Goal: Task Accomplishment & Management: Find specific page/section

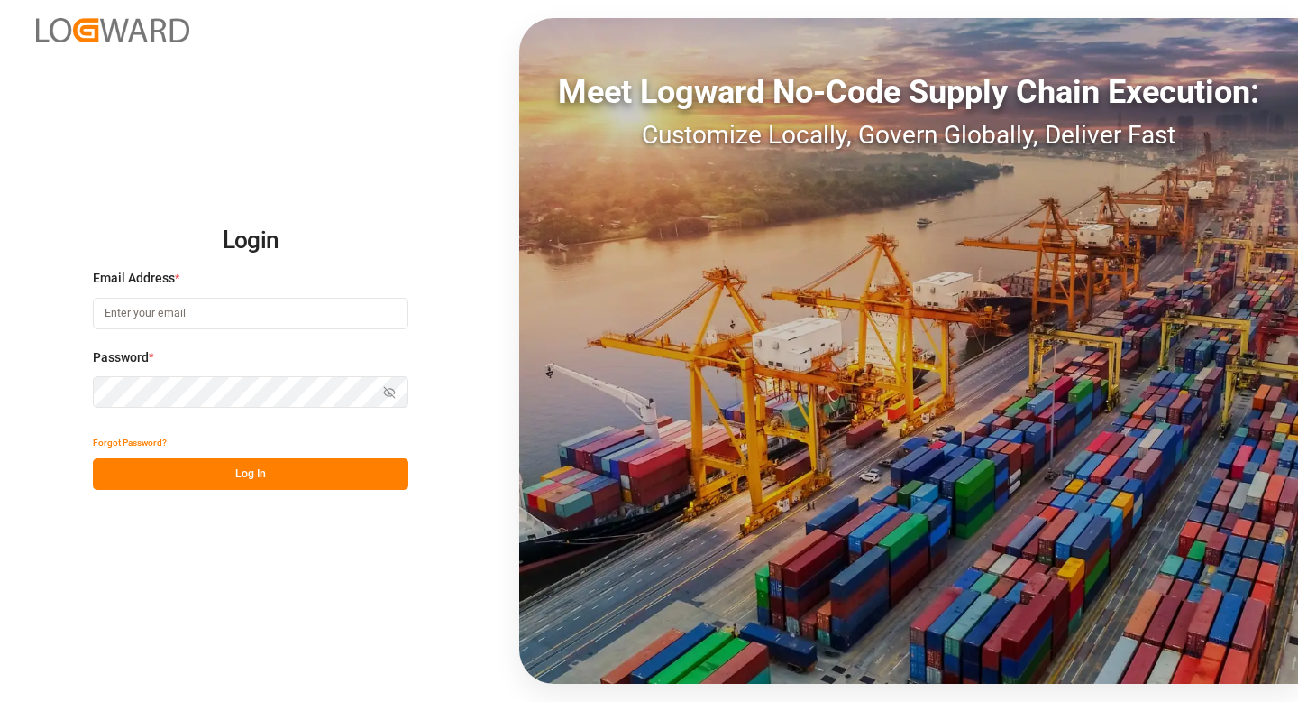
click at [169, 335] on div "Email Address *" at bounding box center [251, 308] width 316 height 79
click at [169, 319] on input at bounding box center [251, 314] width 316 height 32
type input "[EMAIL_ADDRESS][DOMAIN_NAME]"
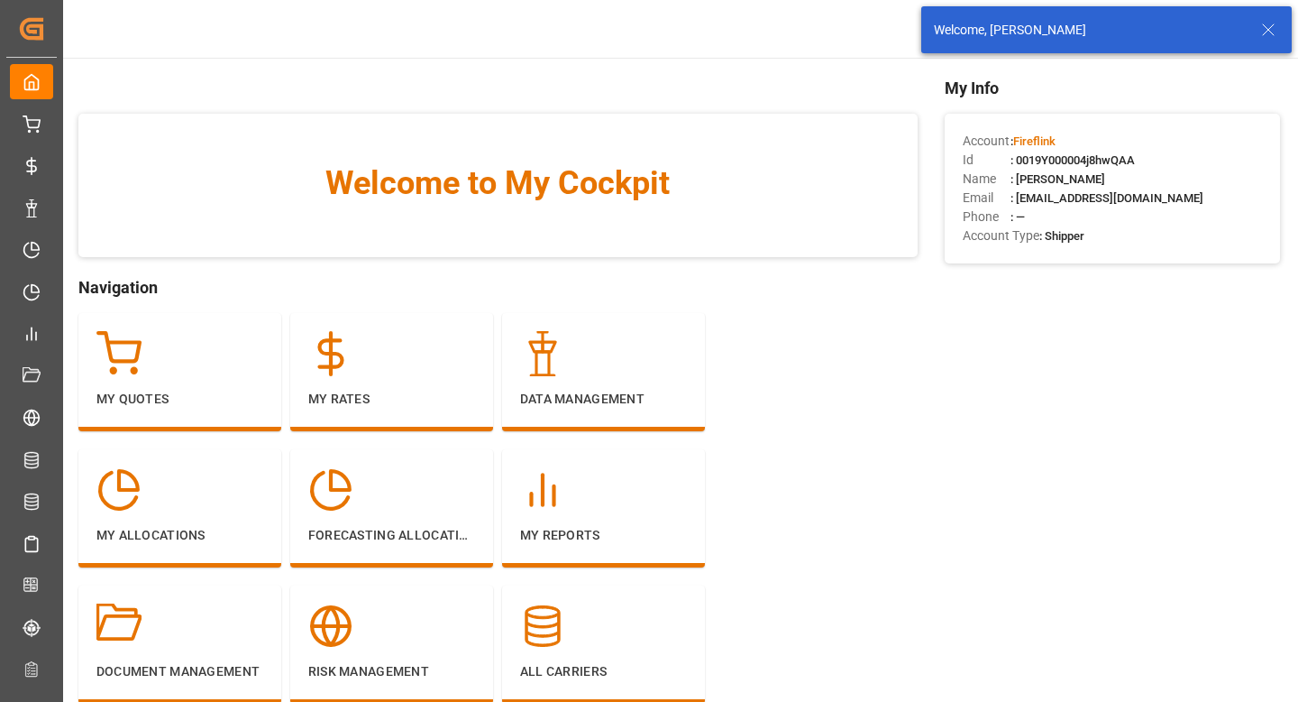
click at [1262, 26] on icon at bounding box center [1269, 30] width 22 height 22
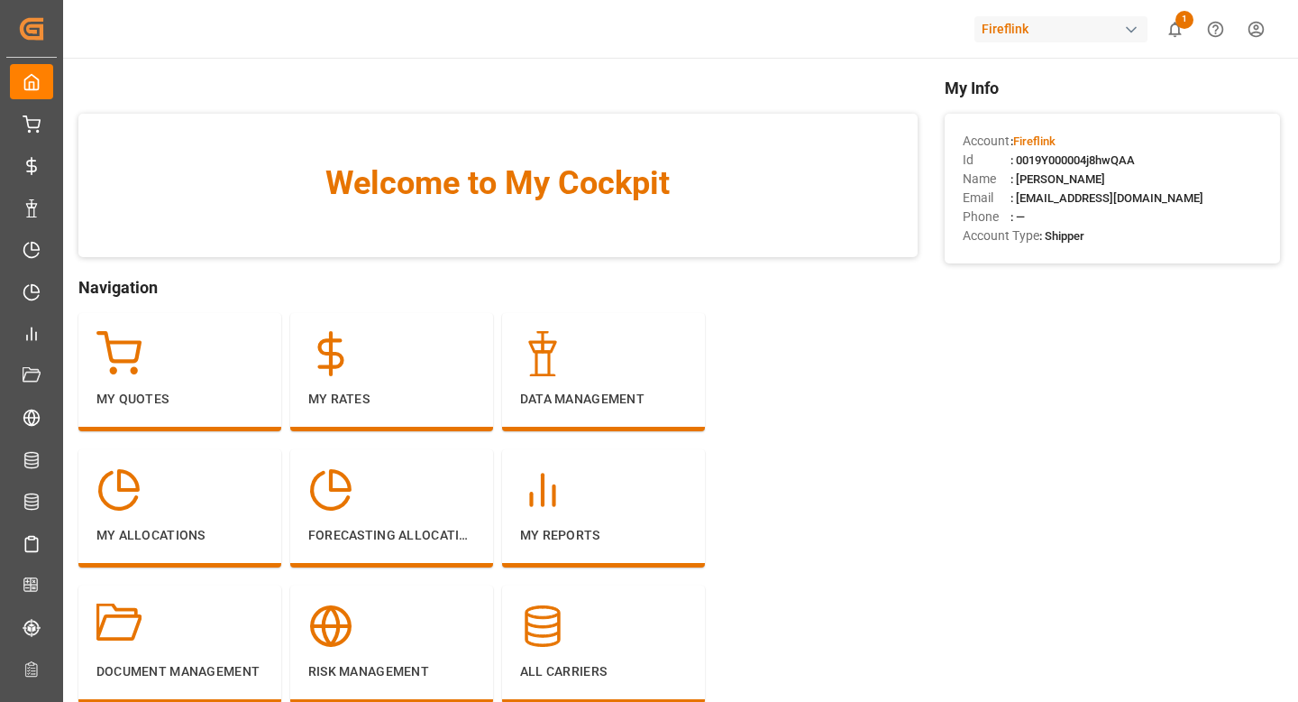
click at [1128, 35] on div "button" at bounding box center [1132, 30] width 18 height 18
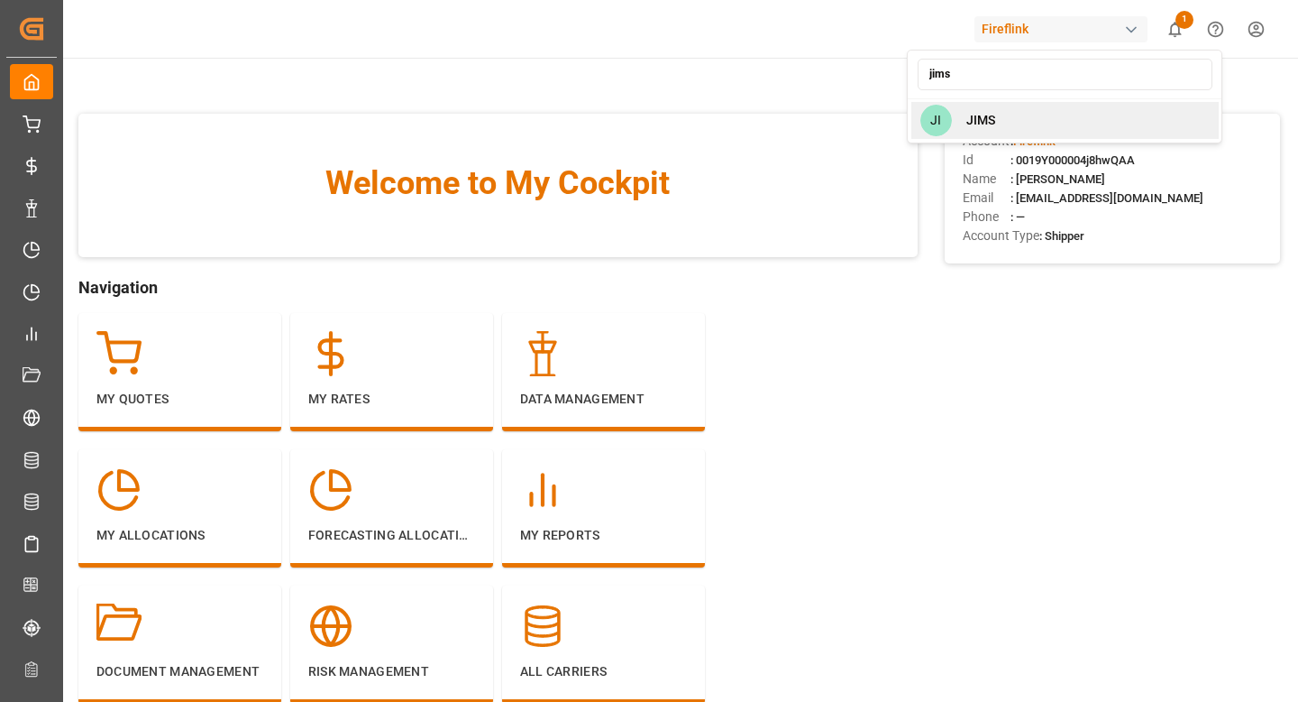
type input "jims"
click at [982, 106] on div "[PERSON_NAME]" at bounding box center [1065, 120] width 307 height 37
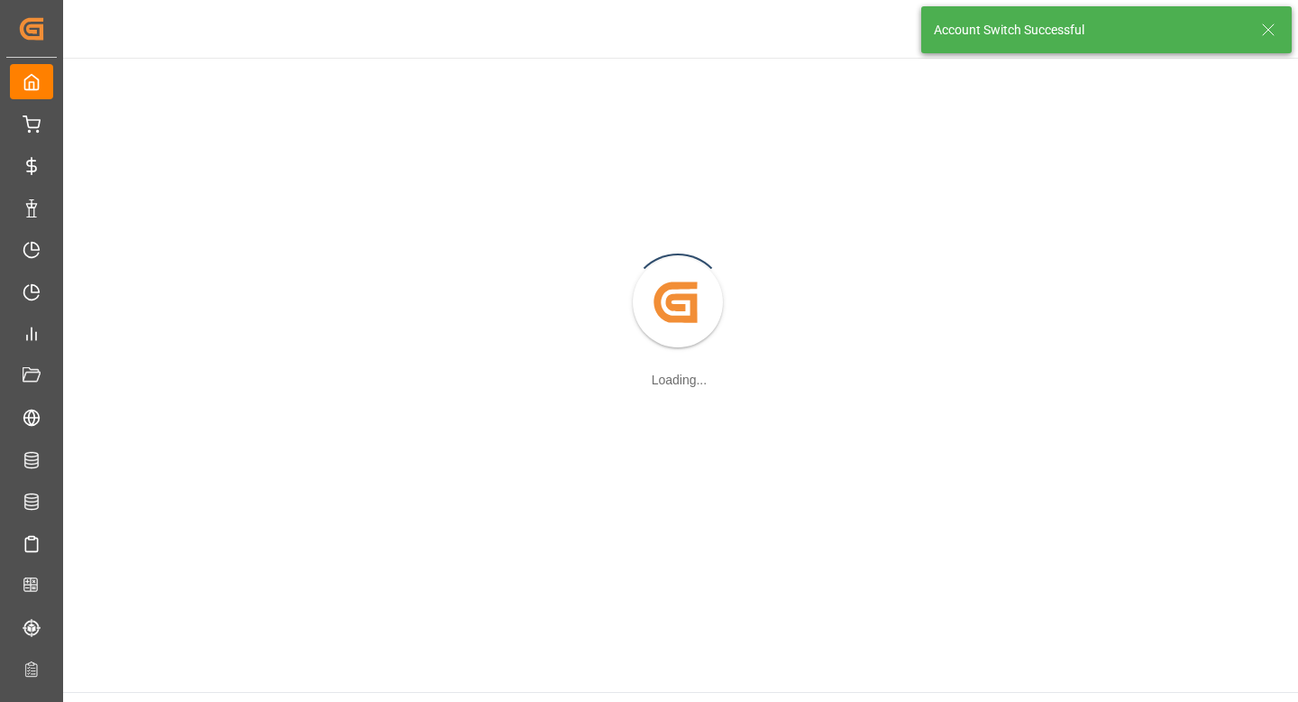
click at [1263, 30] on icon at bounding box center [1269, 30] width 22 height 22
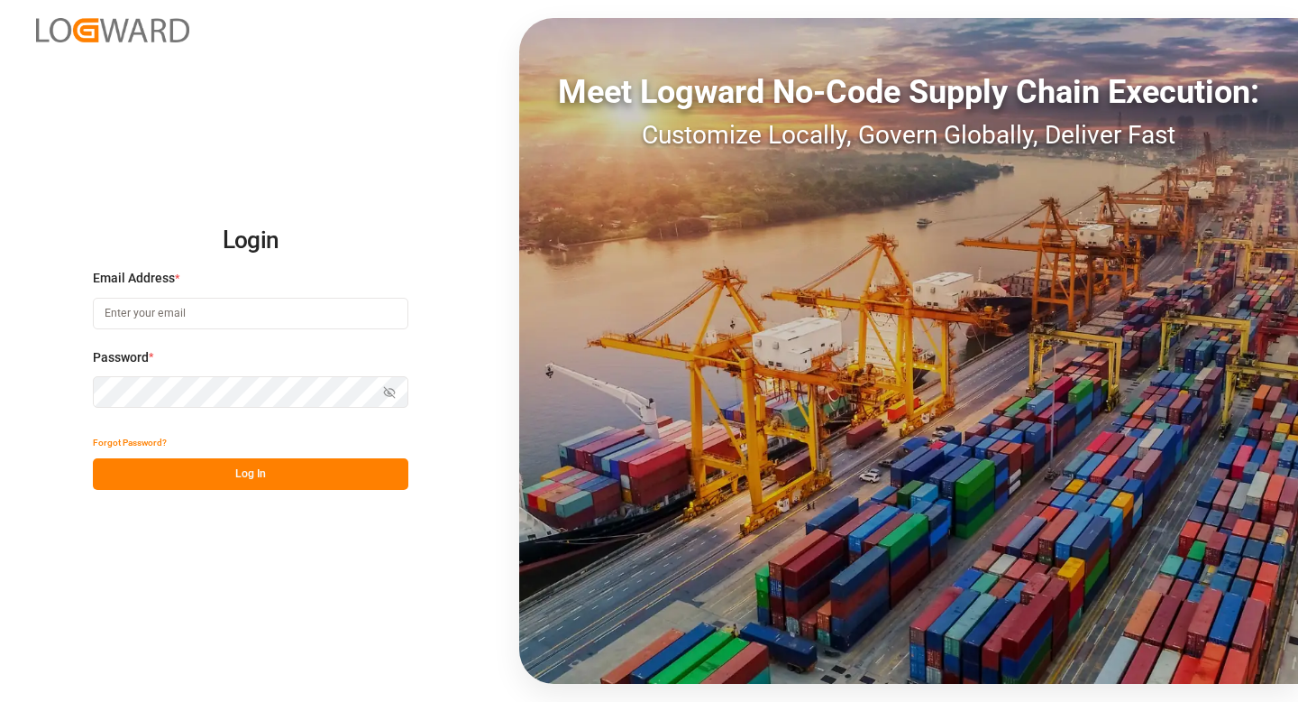
click at [302, 299] on input at bounding box center [251, 314] width 316 height 32
type input "[EMAIL_ADDRESS][DOMAIN_NAME]"
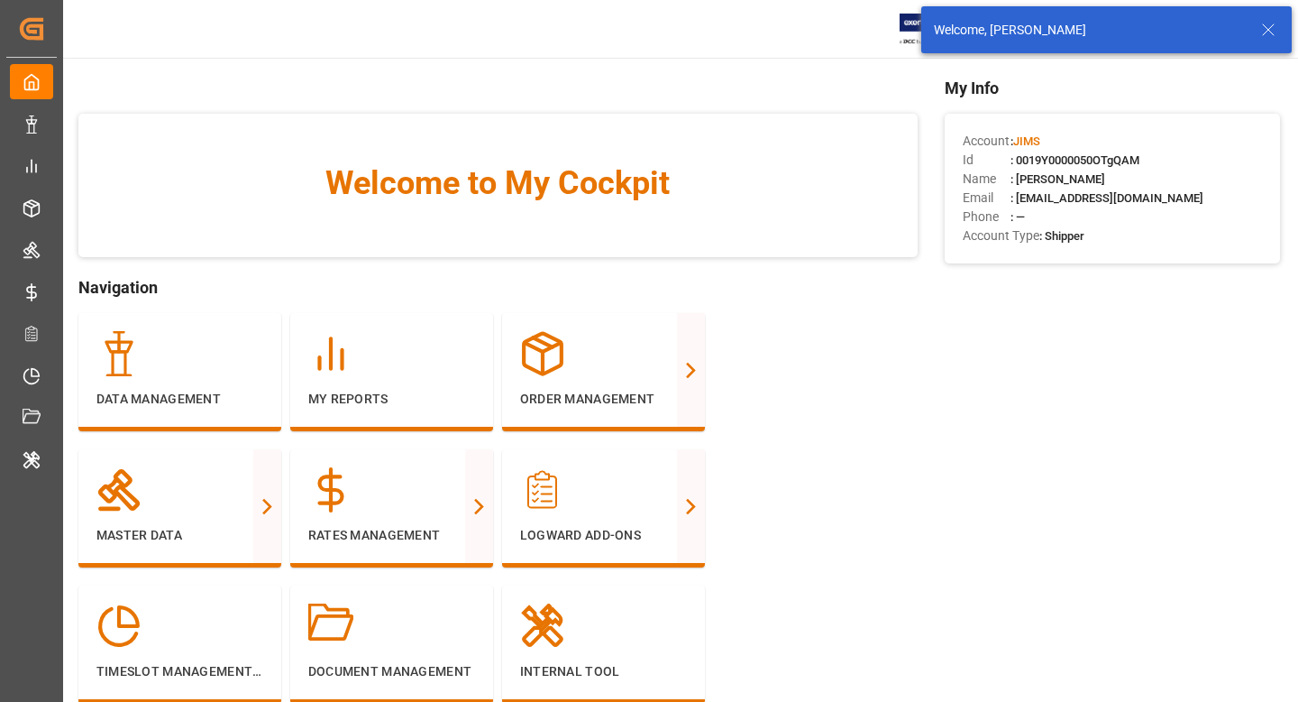
click at [1272, 28] on icon at bounding box center [1269, 30] width 22 height 22
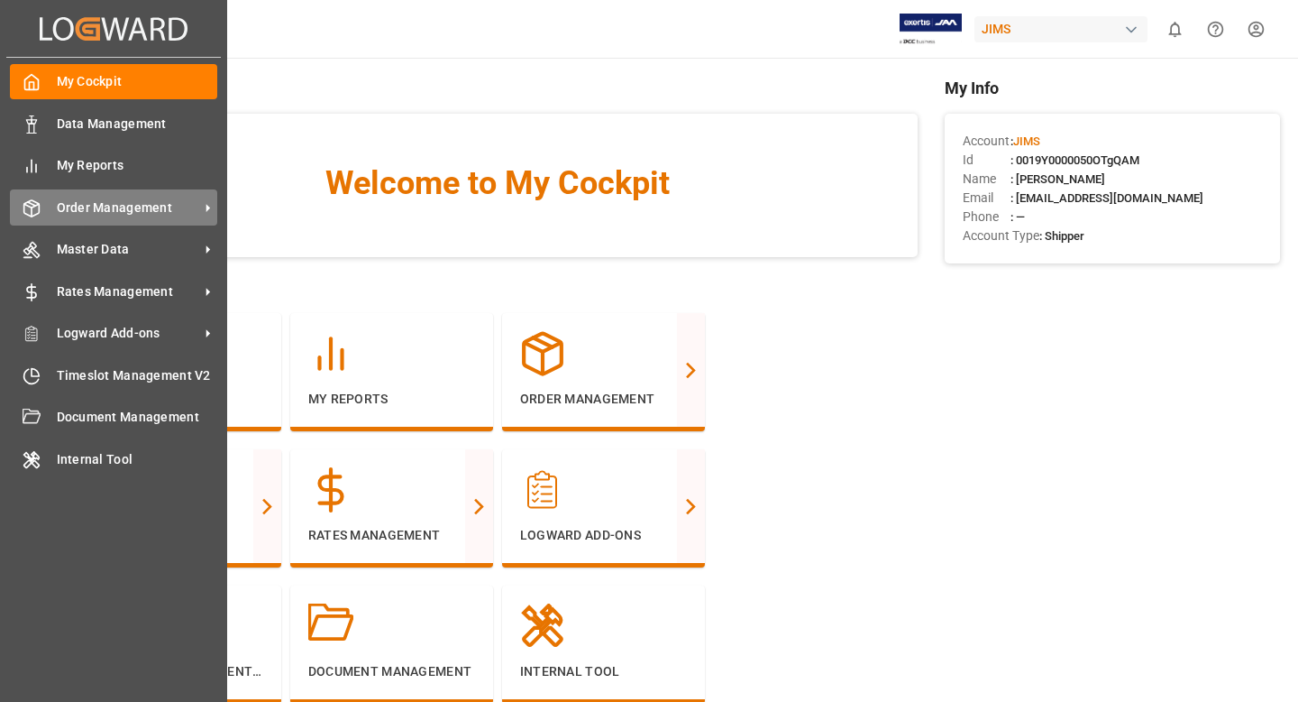
click at [87, 209] on span "Order Management" at bounding box center [128, 207] width 142 height 19
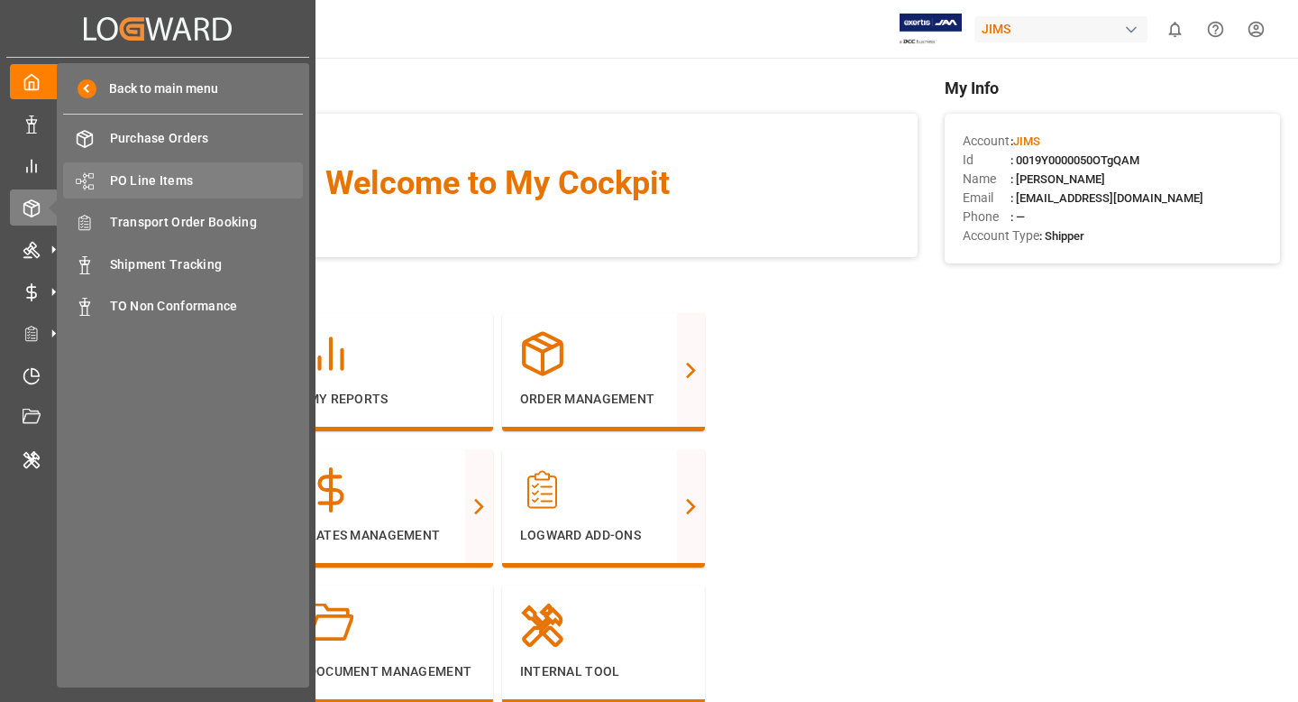
click at [194, 177] on span "PO Line Items" at bounding box center [207, 180] width 194 height 19
